Goal: Information Seeking & Learning: Learn about a topic

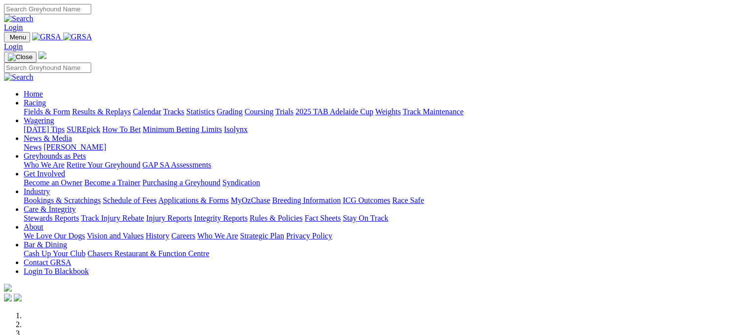
click at [39, 107] on link "Fields & Form" at bounding box center [47, 111] width 46 height 8
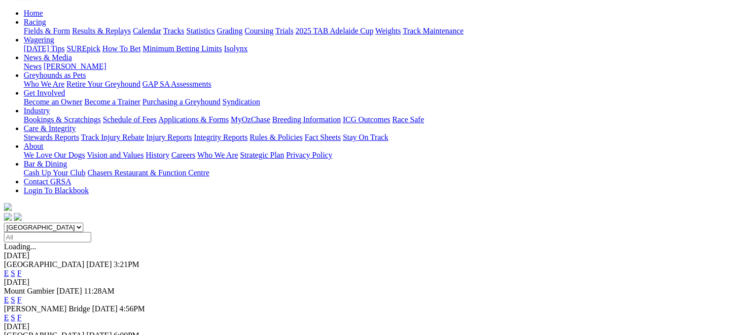
scroll to position [151, 0]
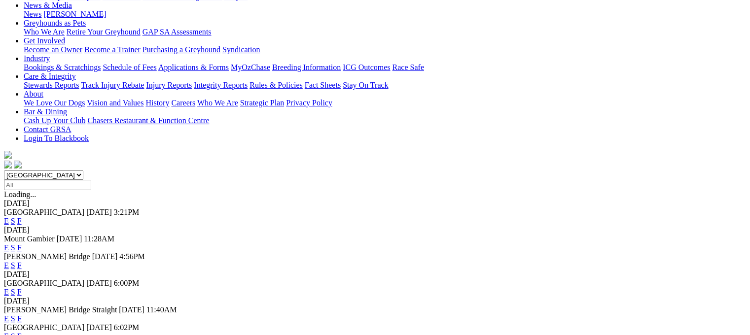
click at [22, 261] on link "F" at bounding box center [19, 265] width 4 height 8
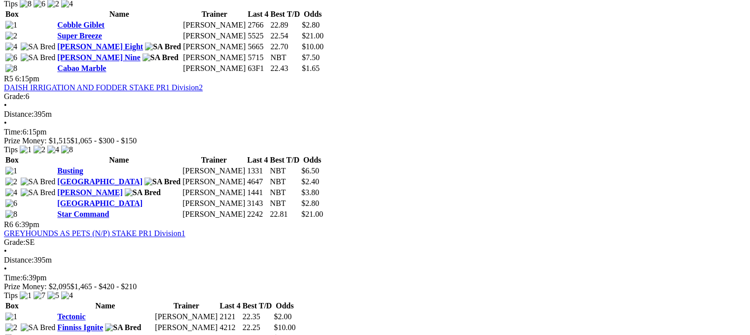
scroll to position [1025, 0]
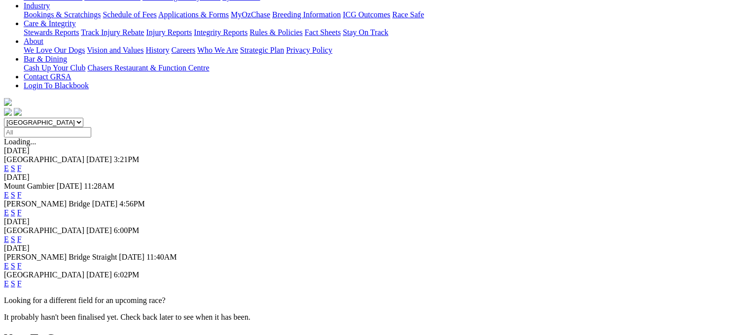
scroll to position [210, 0]
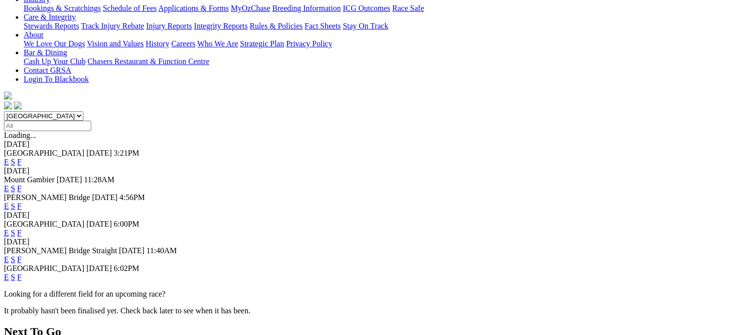
click at [22, 229] on link "F" at bounding box center [19, 233] width 4 height 8
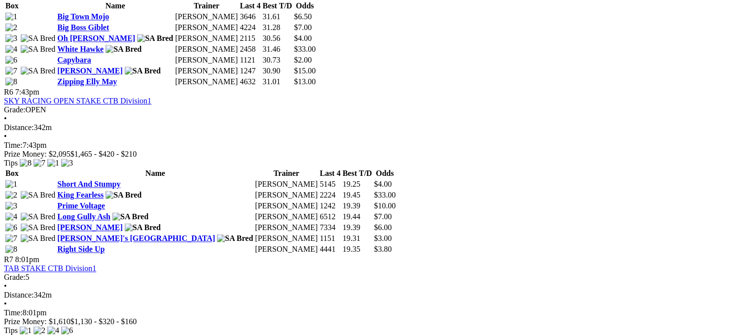
scroll to position [1301, 0]
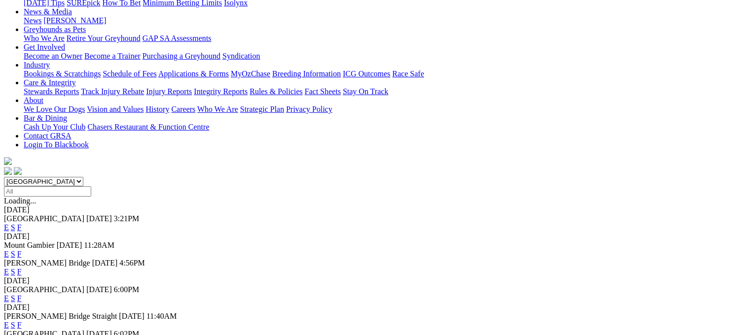
scroll to position [177, 0]
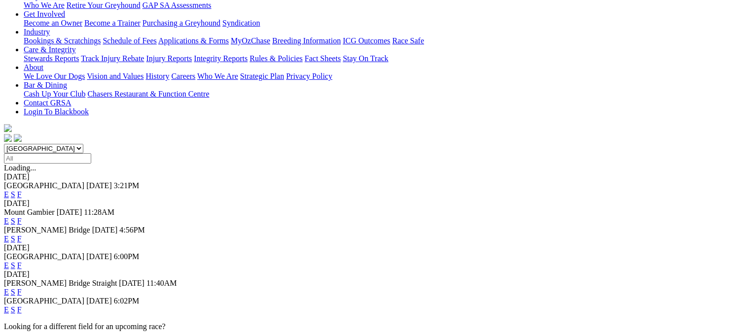
click at [22, 288] on link "F" at bounding box center [19, 292] width 4 height 8
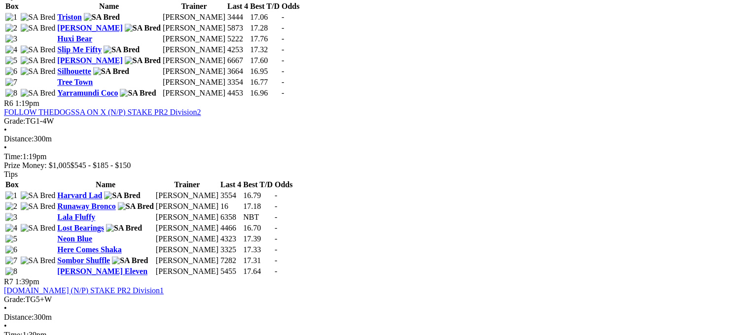
scroll to position [1223, 0]
